Goal: Communication & Community: Answer question/provide support

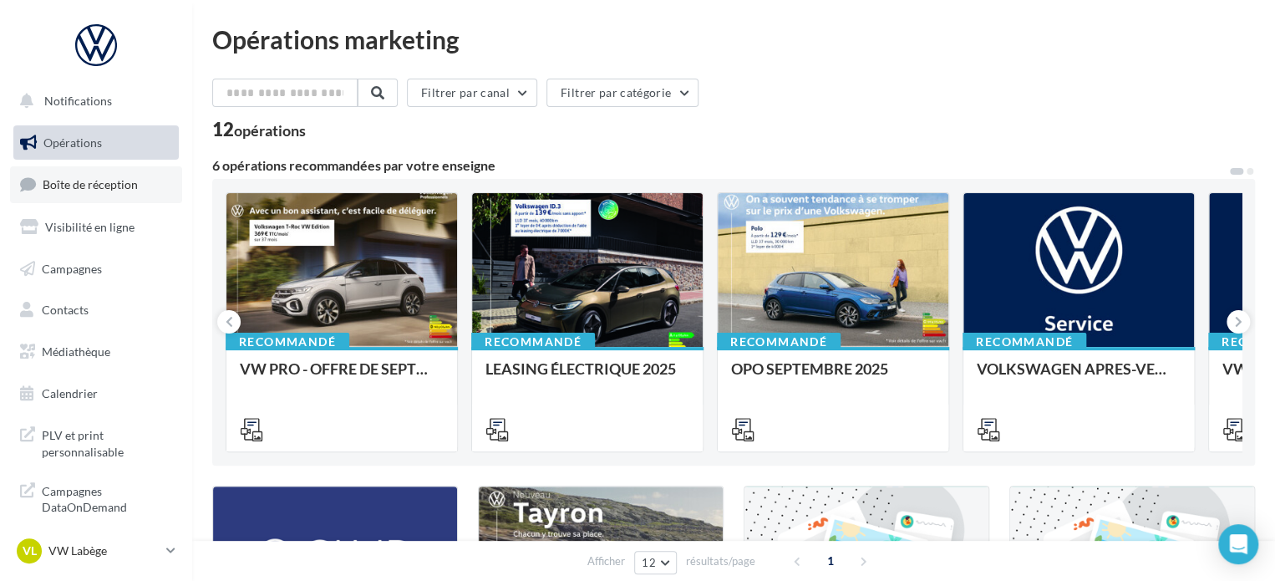
click at [104, 195] on link "Boîte de réception" at bounding box center [96, 184] width 172 height 36
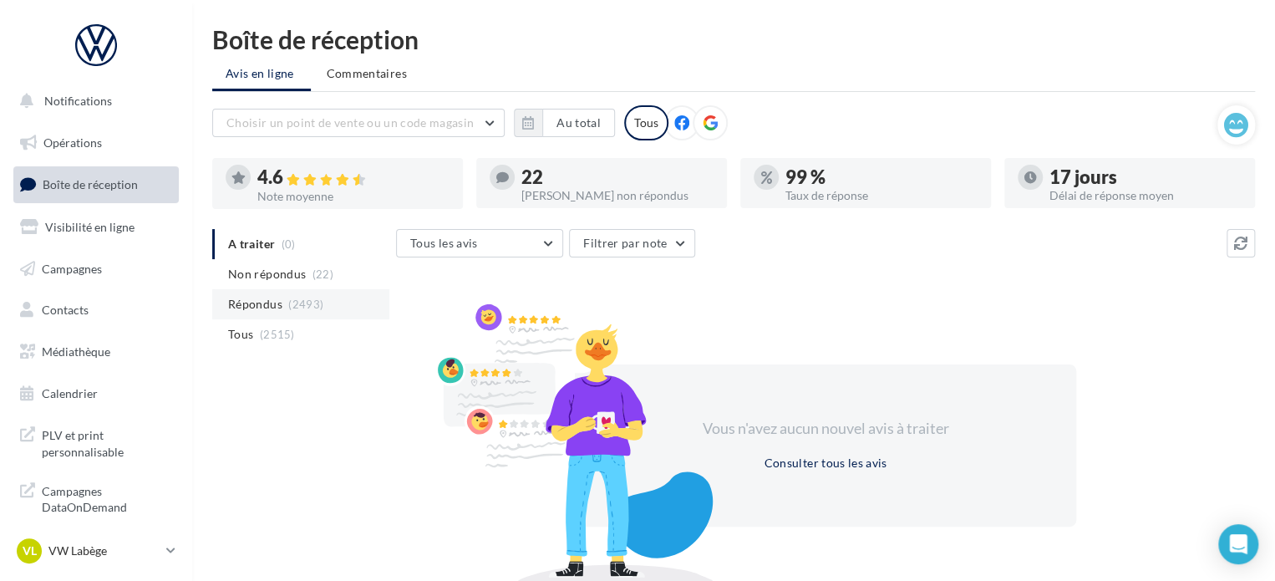
click at [277, 298] on span "Répondus" at bounding box center [255, 304] width 54 height 17
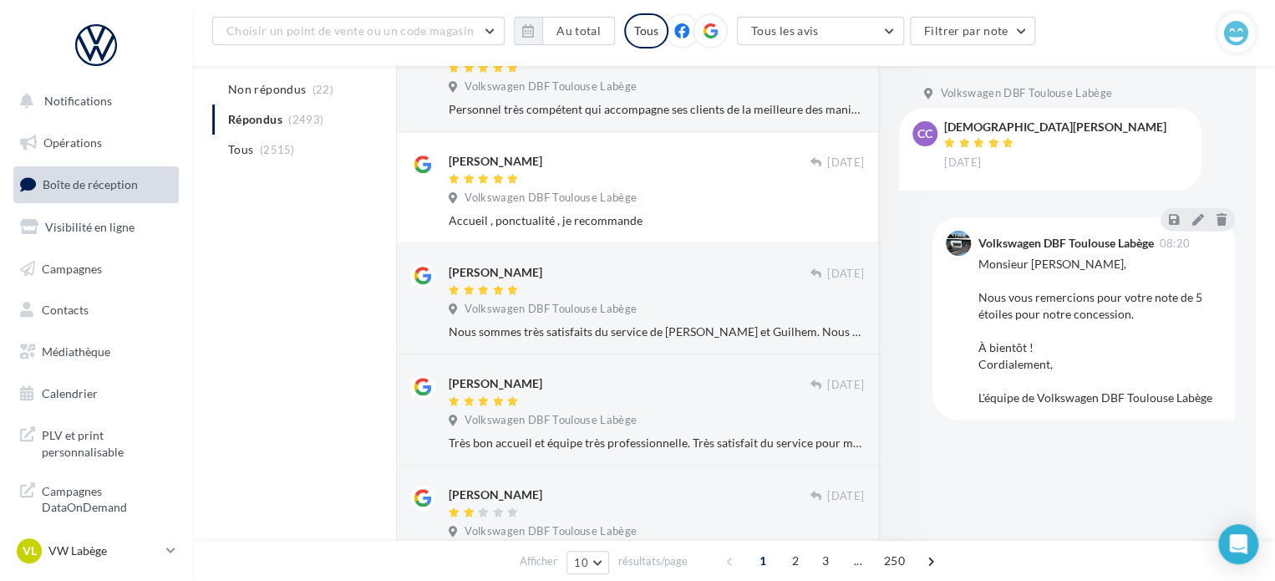
scroll to position [585, 0]
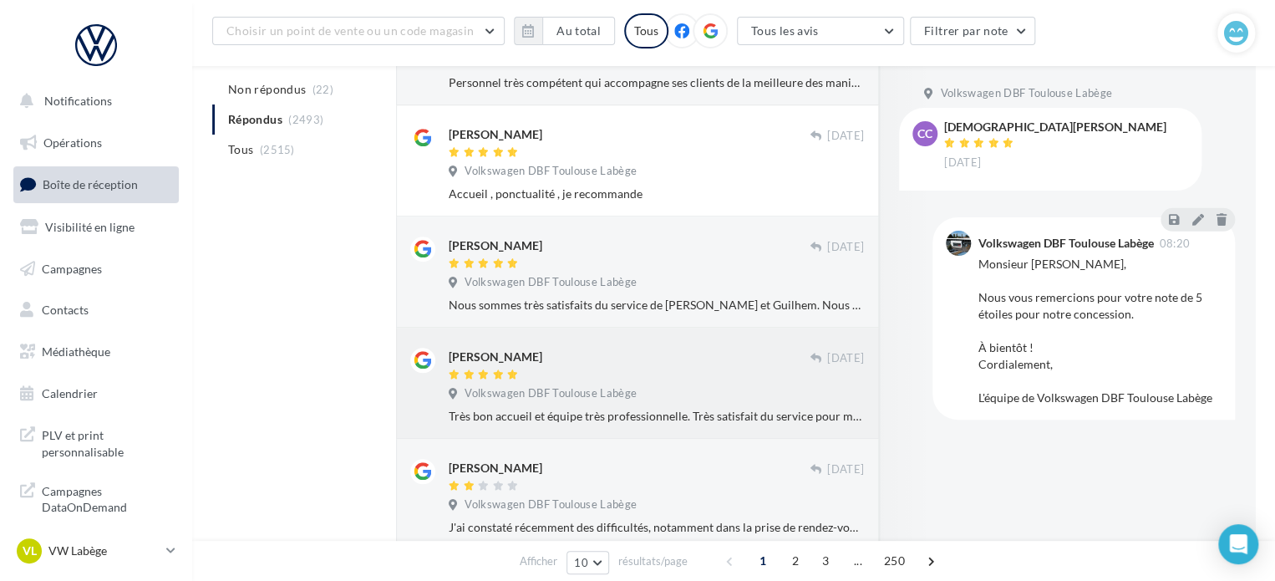
click at [550, 350] on div "[PERSON_NAME]" at bounding box center [629, 356] width 361 height 18
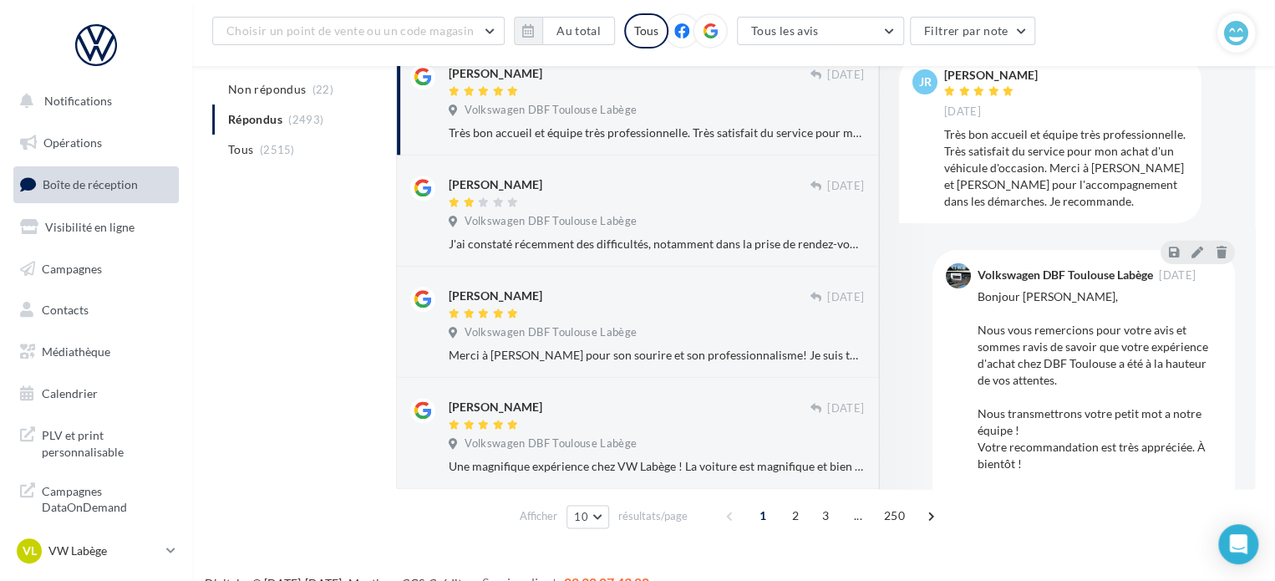
scroll to position [894, 0]
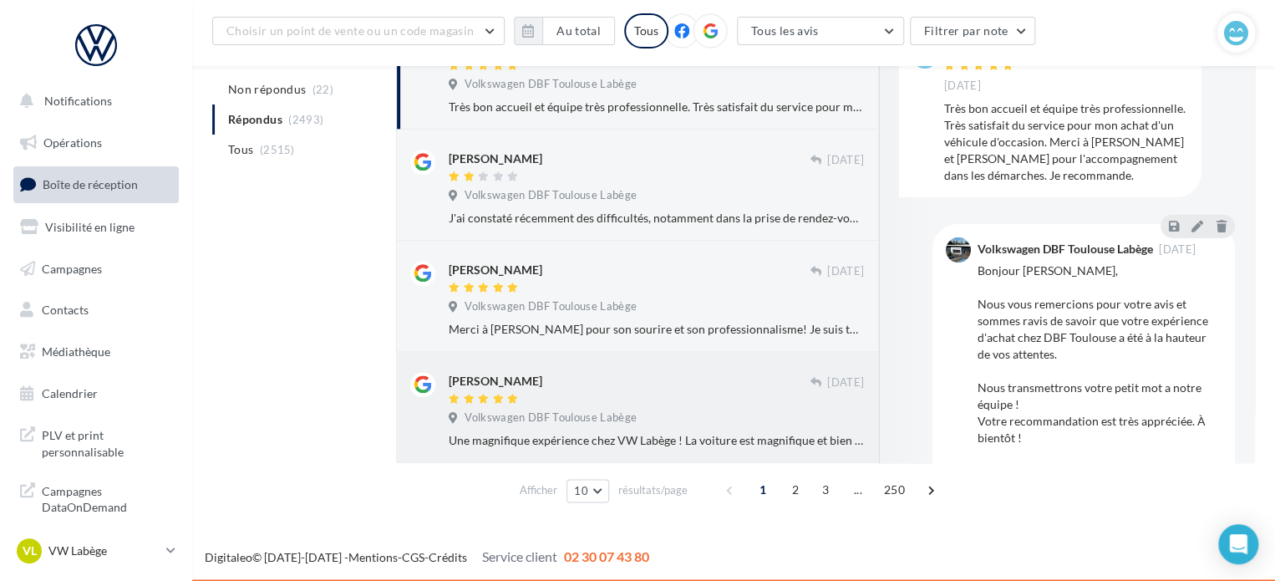
click at [557, 373] on div "[PERSON_NAME]" at bounding box center [629, 381] width 361 height 18
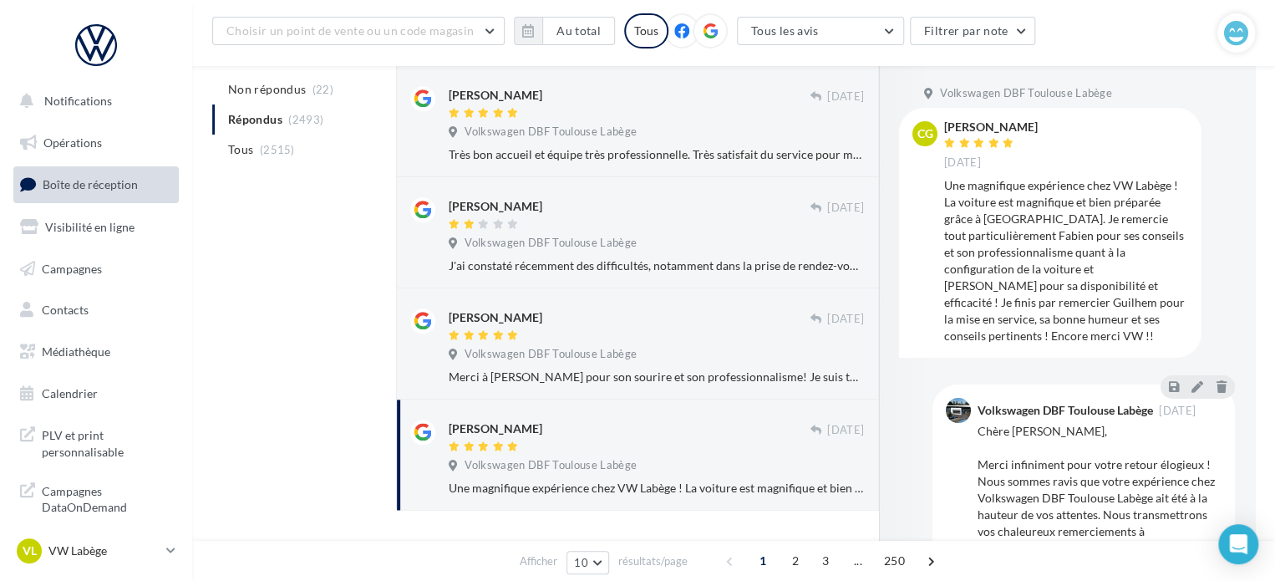
scroll to position [810, 0]
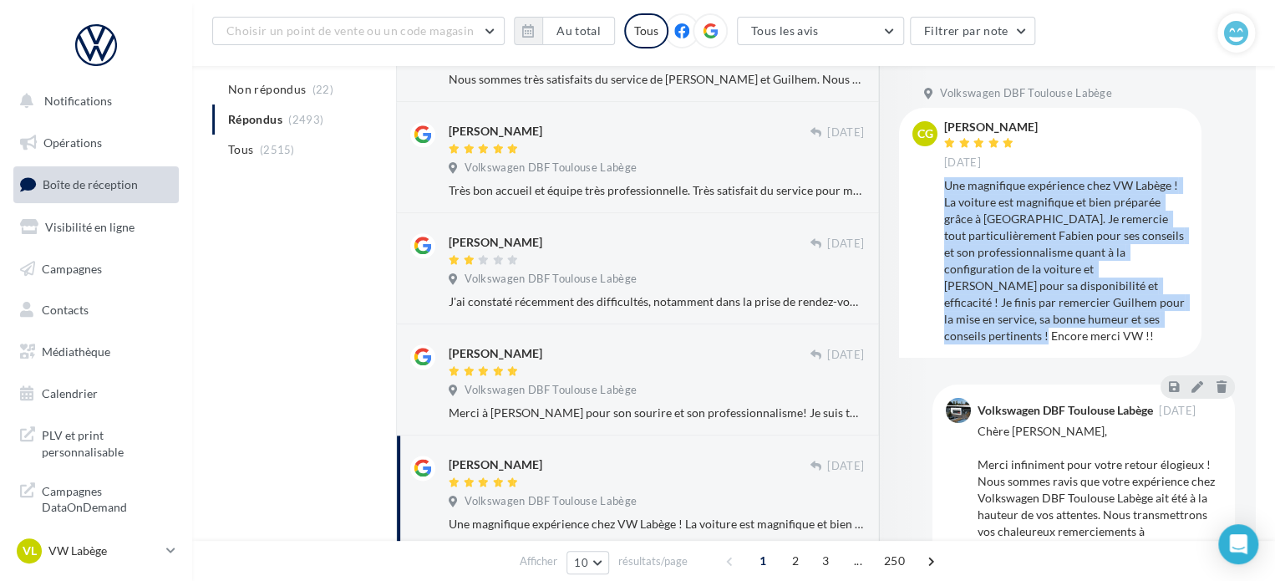
drag, startPoint x: 1011, startPoint y: 334, endPoint x: 943, endPoint y: 185, distance: 163.3
click at [944, 185] on div "Une magnifique expérience chez VW Labège ! La voiture est magnifique et bien pr…" at bounding box center [1066, 260] width 244 height 167
copy div "Une magnifique expérience chez VW Labège ! La voiture est magnifique et bien pr…"
drag, startPoint x: 1042, startPoint y: 124, endPoint x: 949, endPoint y: 124, distance: 92.7
click at [949, 124] on div "[PERSON_NAME] [DATE]" at bounding box center [1066, 145] width 244 height 49
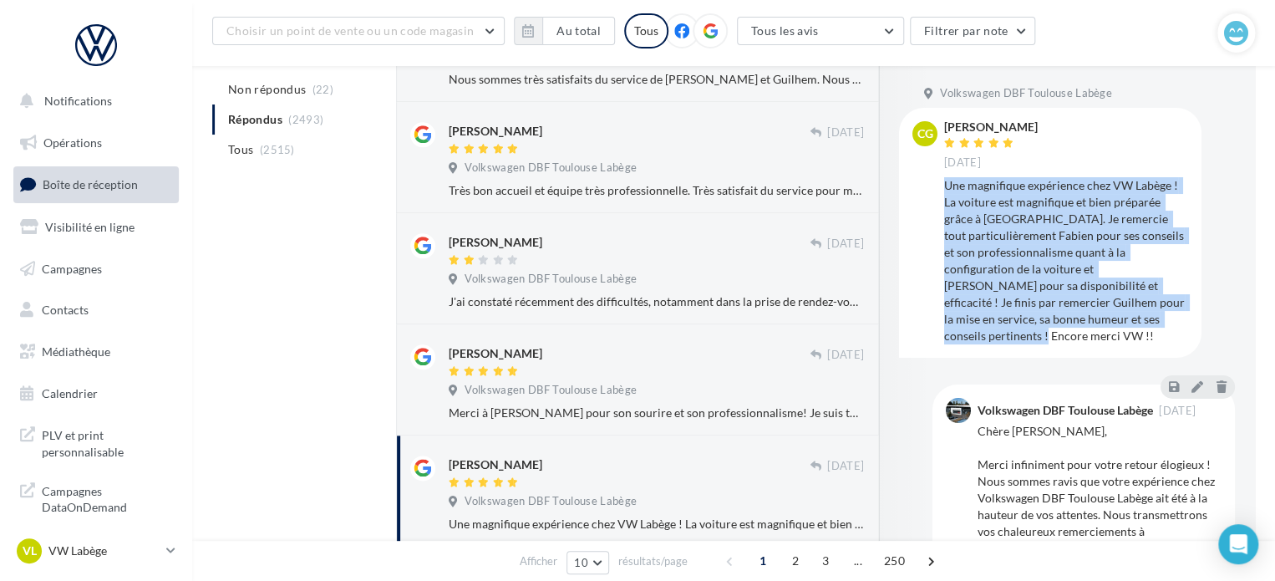
click at [1039, 129] on div "[PERSON_NAME] [DATE]" at bounding box center [1066, 145] width 244 height 49
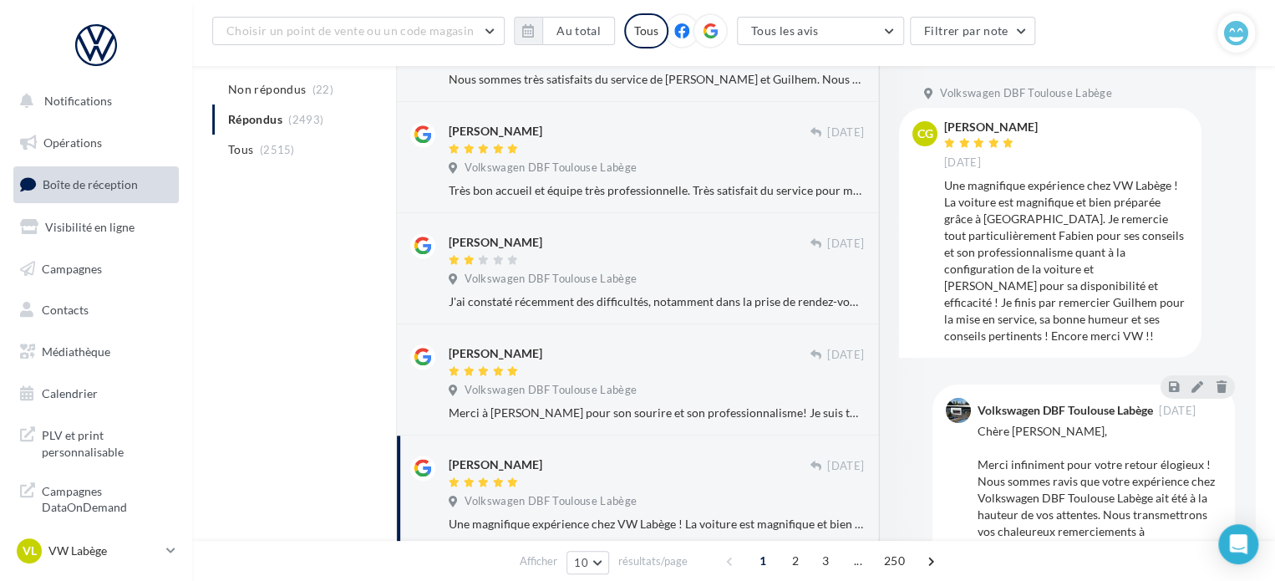
drag, startPoint x: 1022, startPoint y: 126, endPoint x: 976, endPoint y: 128, distance: 46.0
click at [976, 128] on div "[PERSON_NAME] [DATE]" at bounding box center [1066, 145] width 244 height 49
drag, startPoint x: 946, startPoint y: 124, endPoint x: 1019, endPoint y: 125, distance: 73.5
click at [1019, 125] on div "[PERSON_NAME]" at bounding box center [991, 127] width 94 height 12
copy div "[PERSON_NAME]"
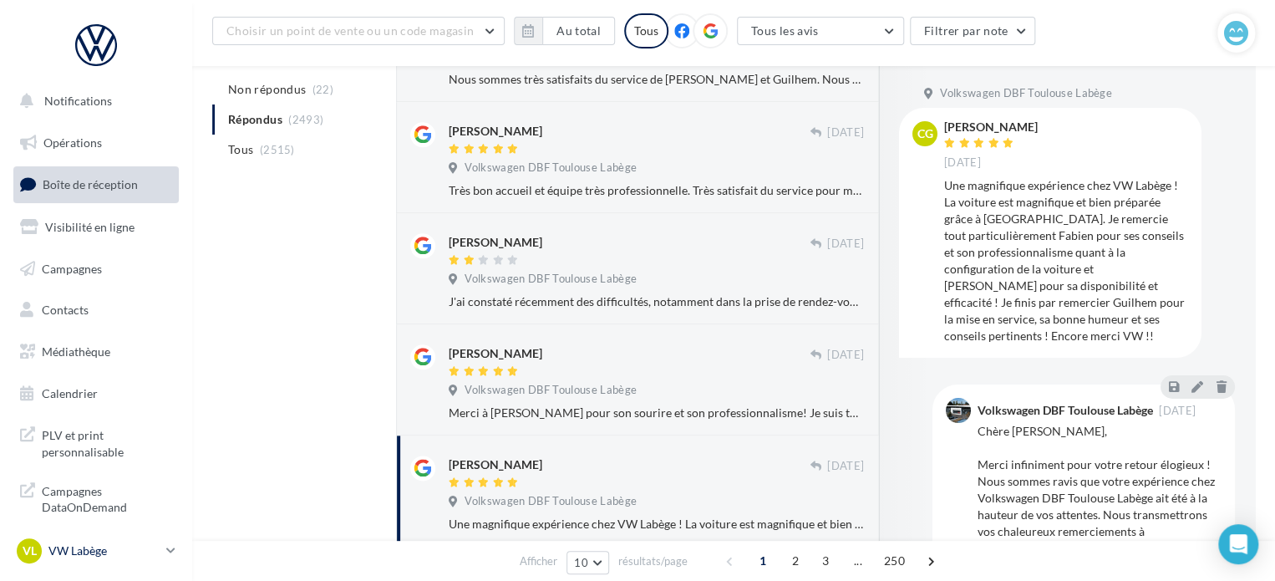
click at [117, 543] on p "VW Labège" at bounding box center [103, 550] width 111 height 17
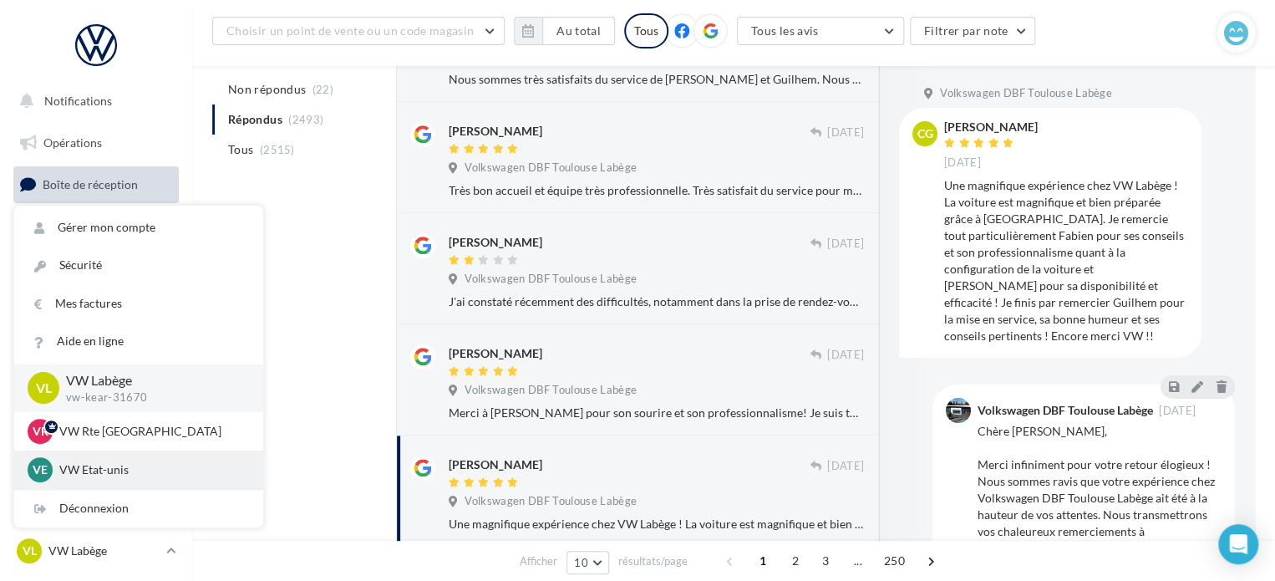
click at [110, 456] on div "VE VW Etat-unis vw-kear-31201" at bounding box center [138, 469] width 249 height 38
click at [115, 466] on p "VW Etat-unis" at bounding box center [151, 469] width 184 height 17
